Goal: Find specific page/section: Find specific page/section

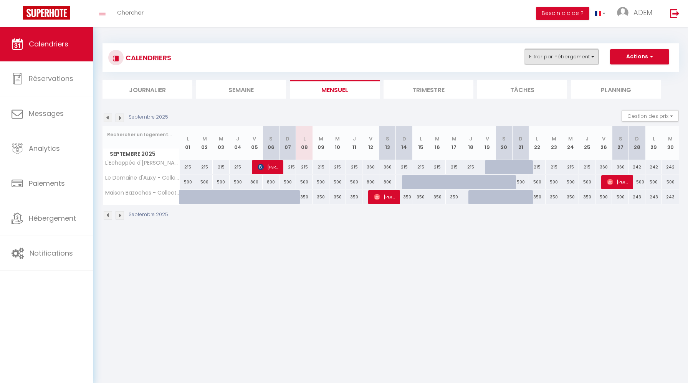
click at [566, 51] on button "Filtrer par hébergement" at bounding box center [562, 56] width 74 height 15
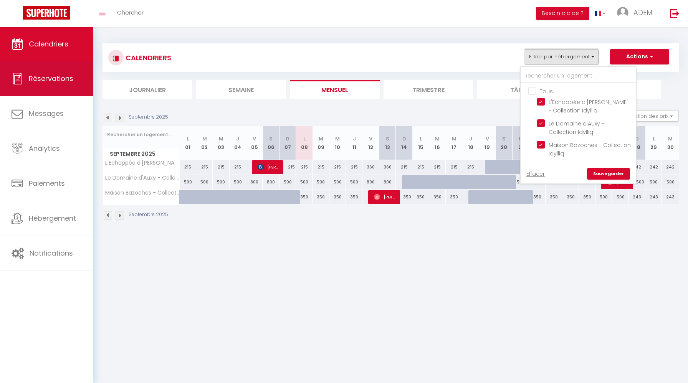
click at [58, 79] on span "Réservations" at bounding box center [51, 79] width 45 height 10
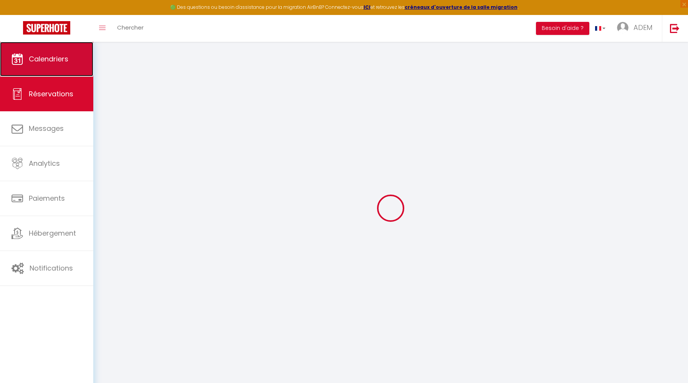
click at [59, 55] on span "Calendriers" at bounding box center [49, 59] width 40 height 10
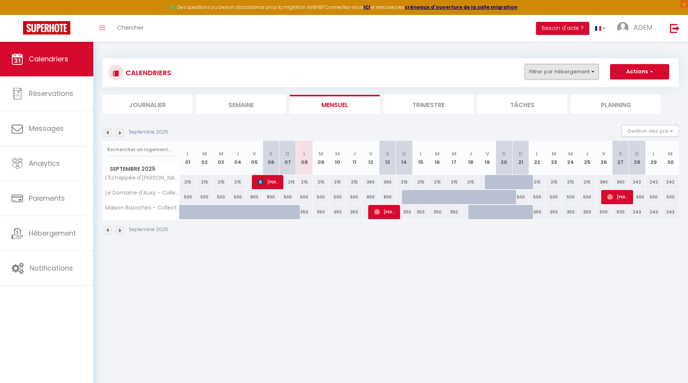
click at [553, 70] on button "Filtrer par hébergement" at bounding box center [562, 71] width 74 height 15
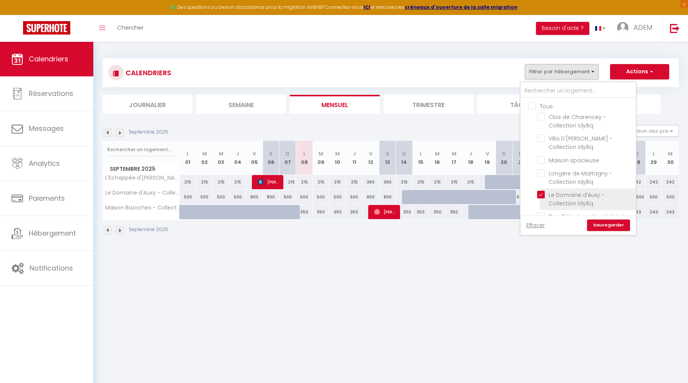
click at [541, 191] on input "Le Domaine d'Auxy - Collection Idylliq" at bounding box center [585, 195] width 96 height 8
checkbox input "false"
click at [558, 89] on input "text" at bounding box center [578, 91] width 115 height 14
type input "b"
checkbox input "false"
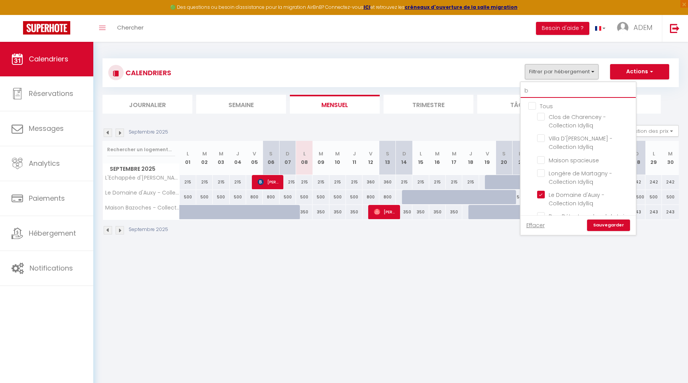
checkbox input "false"
checkbox input "true"
checkbox input "false"
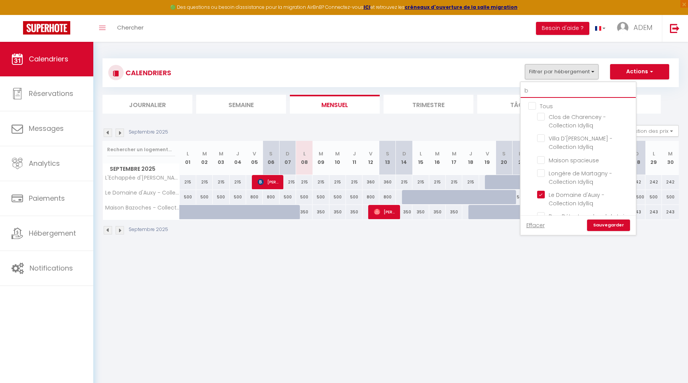
checkbox input "false"
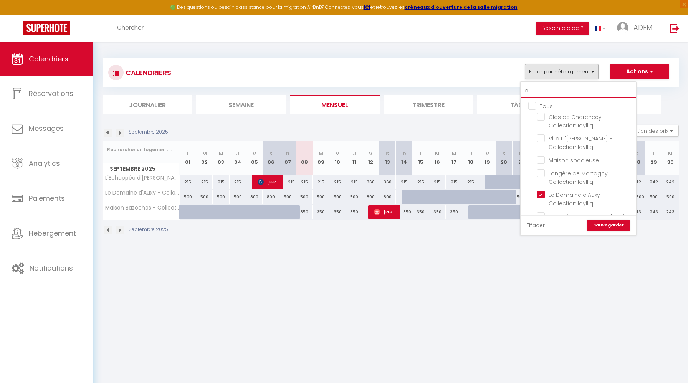
checkbox input "false"
type input "bl"
checkbox input "false"
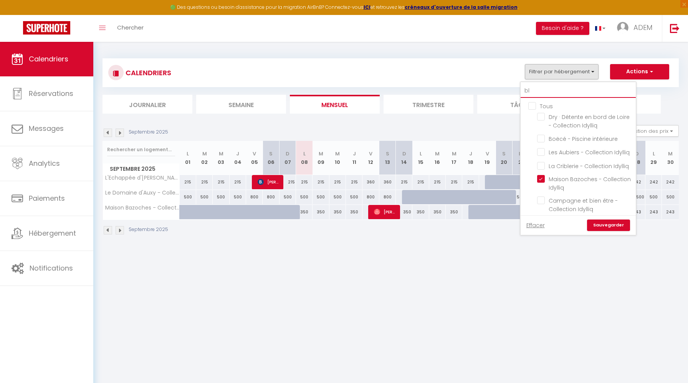
checkbox input "false"
type input "ble"
checkbox input "false"
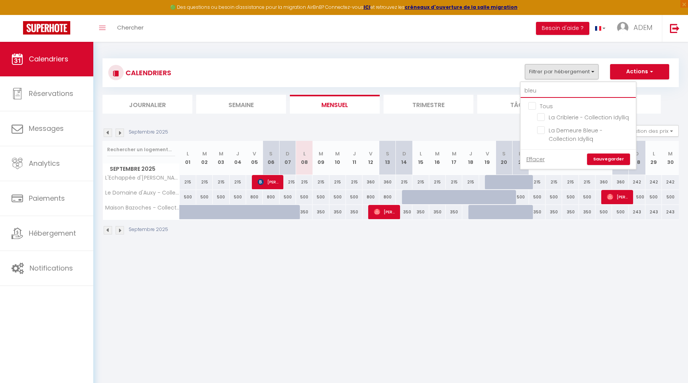
type input "bleue"
checkbox input "false"
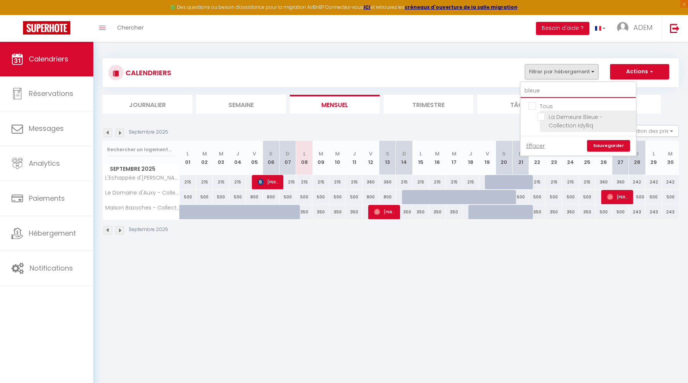
type input "bleue"
click at [544, 120] on input "La Demeure Bleue - Collection Idylliq" at bounding box center [585, 117] width 96 height 8
checkbox input "true"
click at [596, 142] on link "Sauvegarder" at bounding box center [608, 146] width 43 height 12
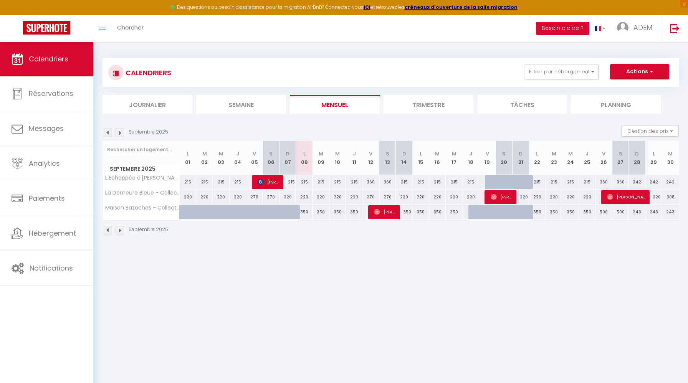
click at [110, 131] on img at bounding box center [108, 133] width 8 height 8
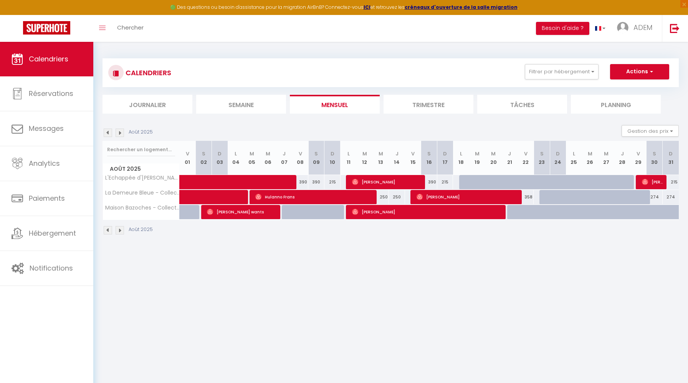
click at [122, 131] on img at bounding box center [120, 133] width 8 height 8
